Goal: Transaction & Acquisition: Obtain resource

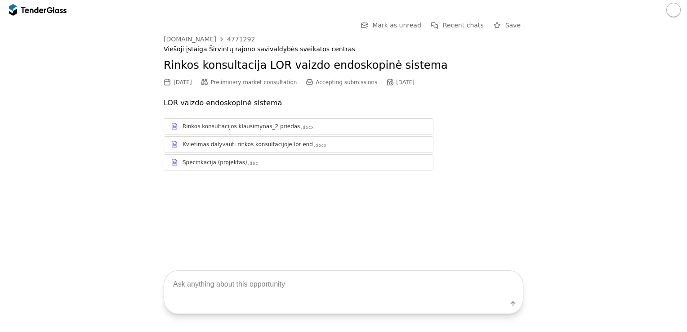
click at [307, 205] on div "Go Back Mark as unread Recent chats Save [DOMAIN_NAME] 4771292 Viešoji įstaiga …" at bounding box center [343, 136] width 687 height 232
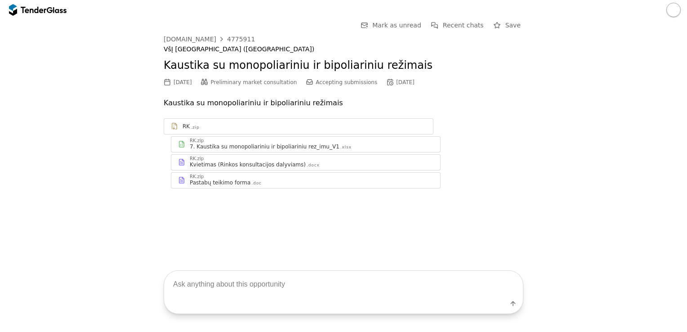
click at [227, 147] on div "7. Kaustika su monopoliariniu ir bipoliariniu rez_imu_V1" at bounding box center [265, 146] width 150 height 7
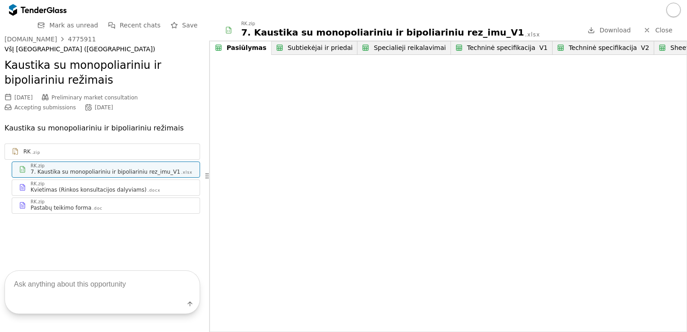
click at [92, 193] on div "Kvietimas (Rinkos konsultacijos dalyviams)" at bounding box center [89, 189] width 116 height 7
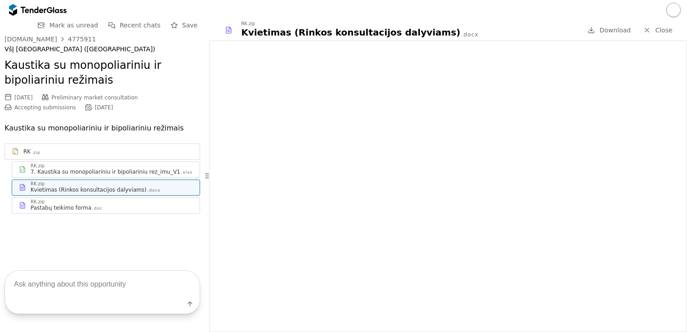
click at [97, 206] on div "Pastabų teikimo forma .doc" at bounding box center [112, 207] width 162 height 7
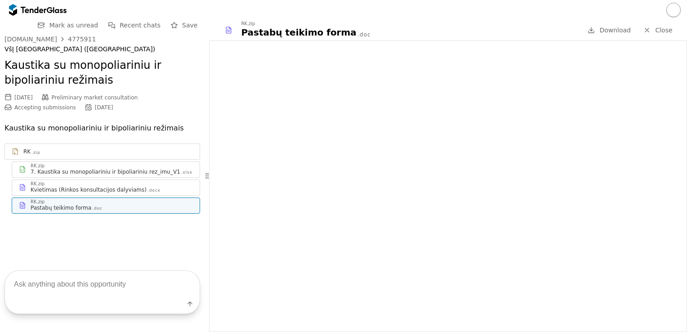
click at [68, 157] on div "RK .zip" at bounding box center [102, 151] width 195 height 11
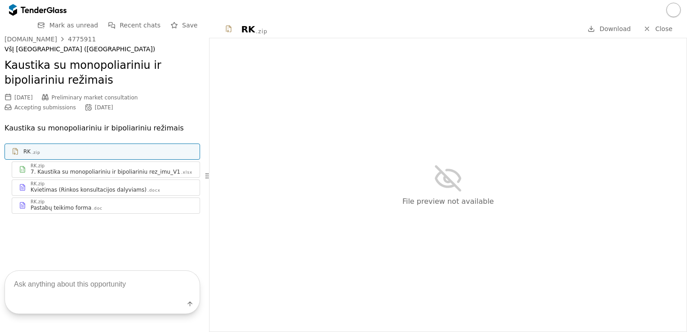
click at [58, 171] on div "7. Kaustika su monopoliariniu ir bipoliariniu rez_imu_V1" at bounding box center [106, 171] width 150 height 7
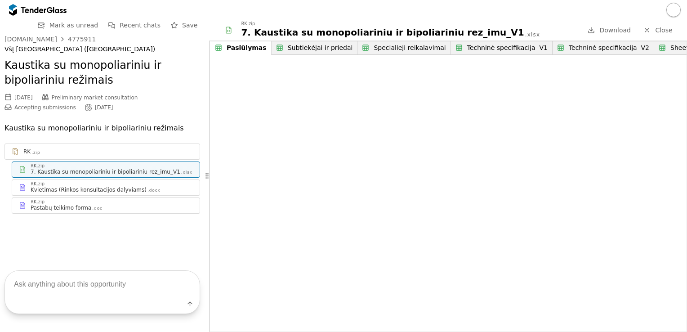
click at [472, 50] on div "Techninė specifikacija V1" at bounding box center [507, 48] width 80 height 8
